Goal: Transaction & Acquisition: Purchase product/service

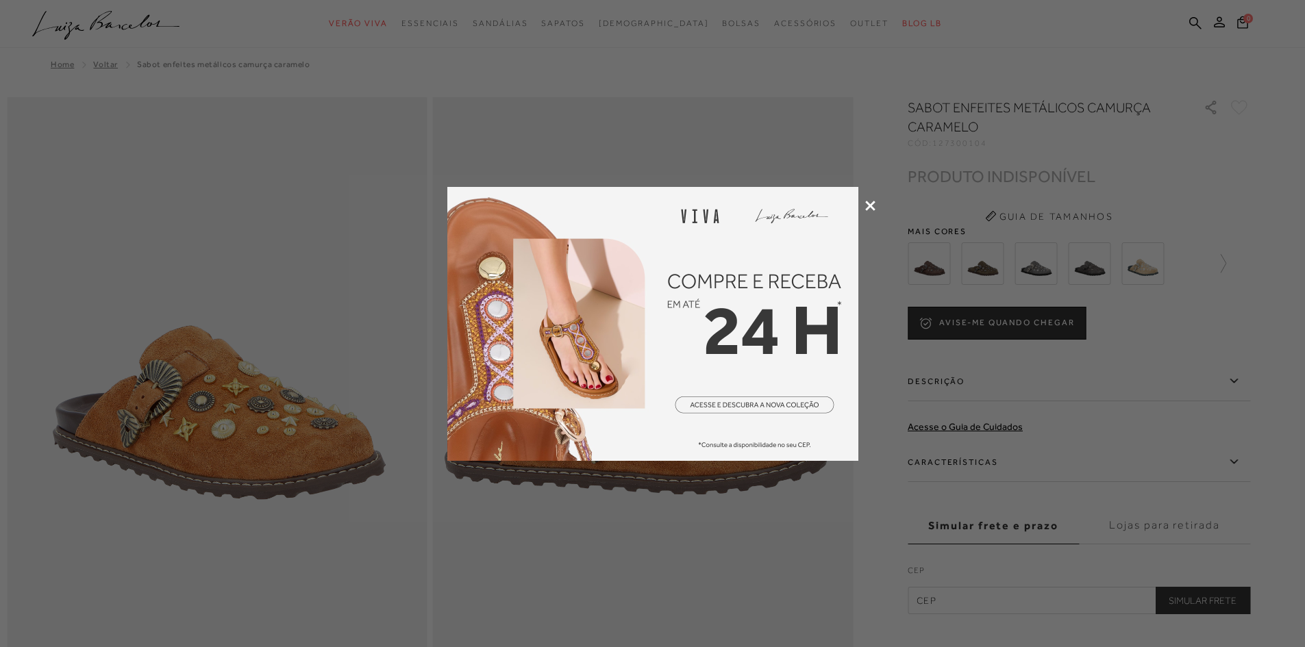
click at [875, 201] on icon at bounding box center [870, 206] width 10 height 10
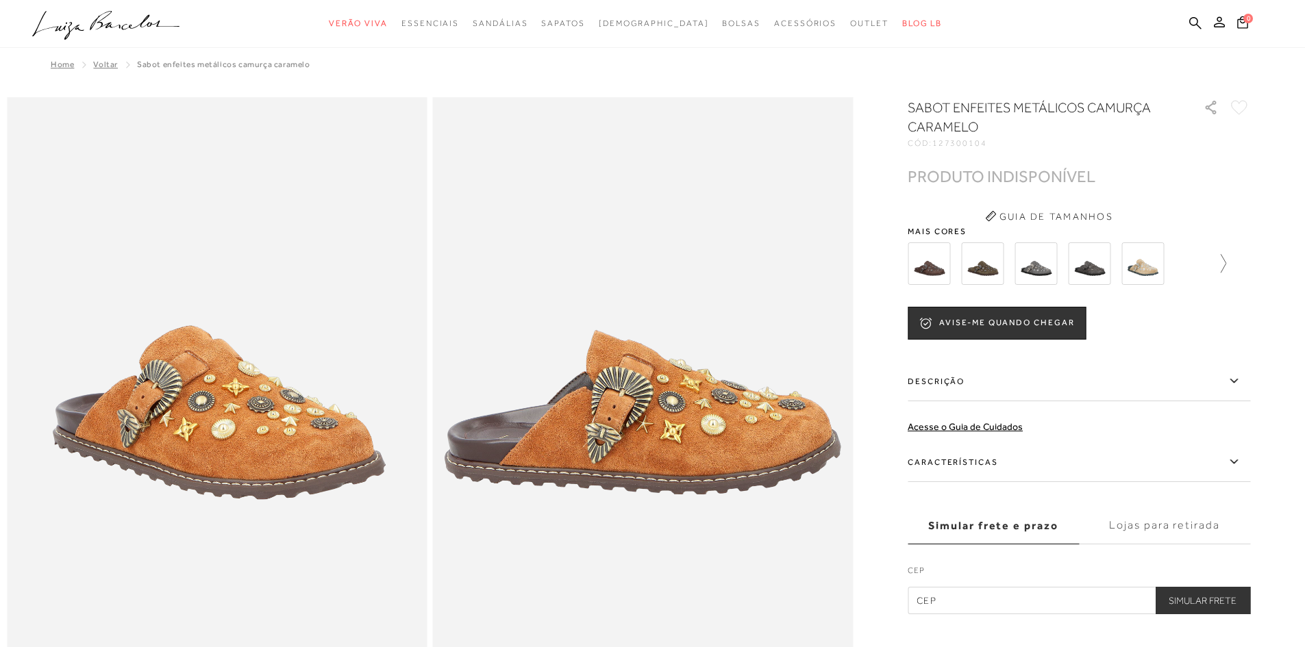
click at [1226, 264] on icon at bounding box center [1216, 263] width 19 height 19
click at [996, 267] on img at bounding box center [1006, 264] width 42 height 42
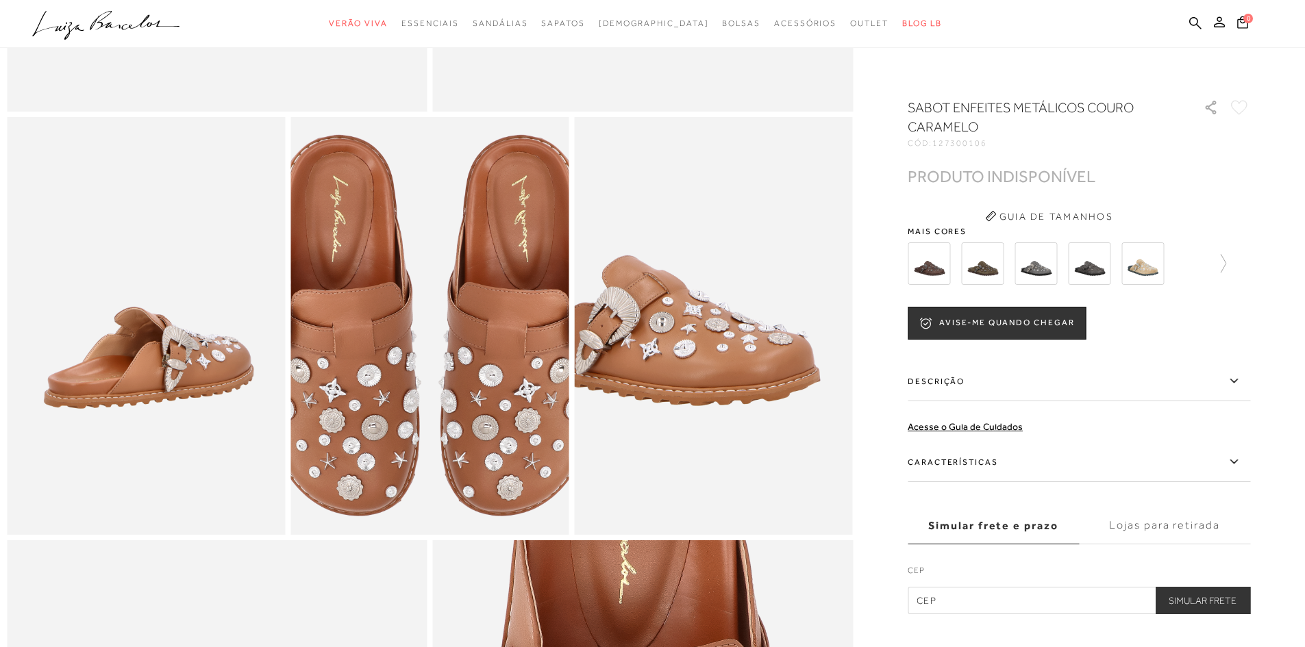
scroll to position [617, 0]
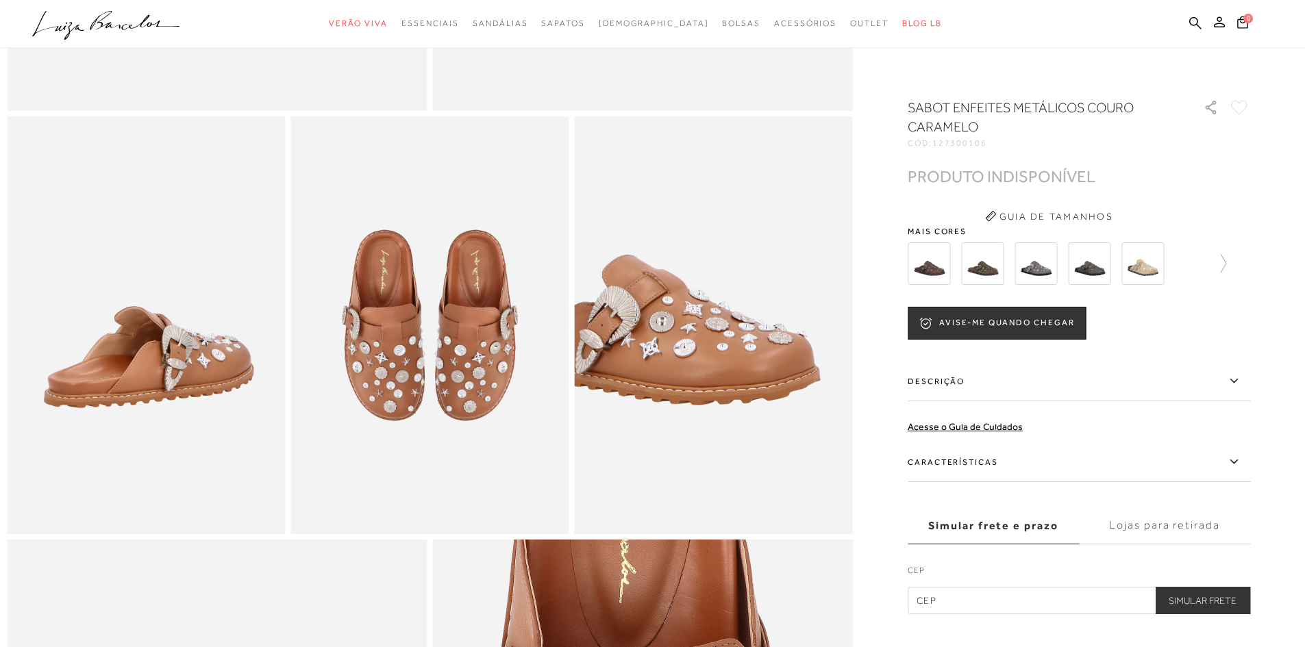
click at [931, 262] on img at bounding box center [929, 264] width 42 height 42
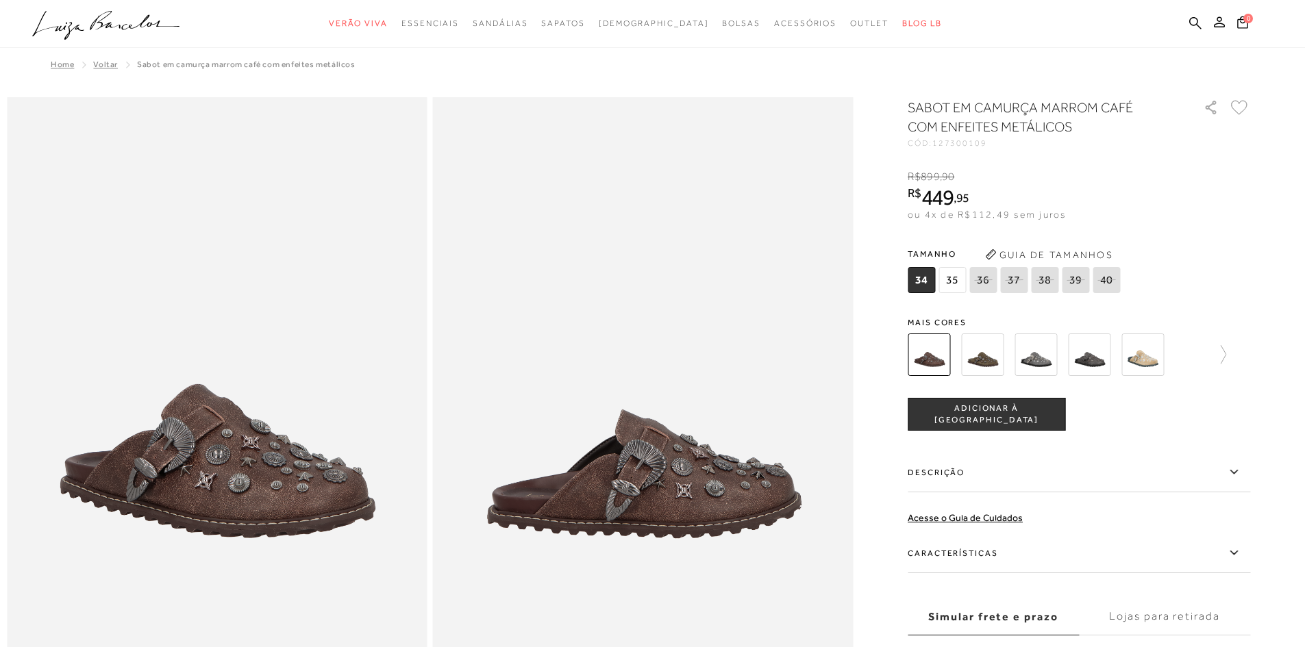
click at [955, 286] on span "35" at bounding box center [952, 280] width 27 height 26
